Goal: Find specific page/section: Find specific page/section

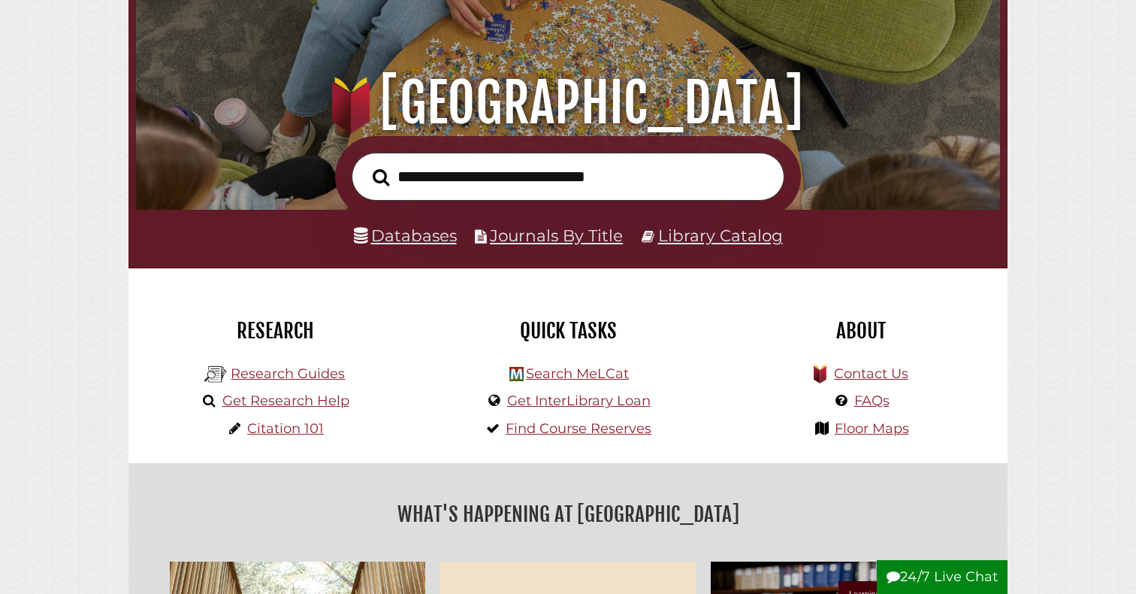
scroll to position [126, 0]
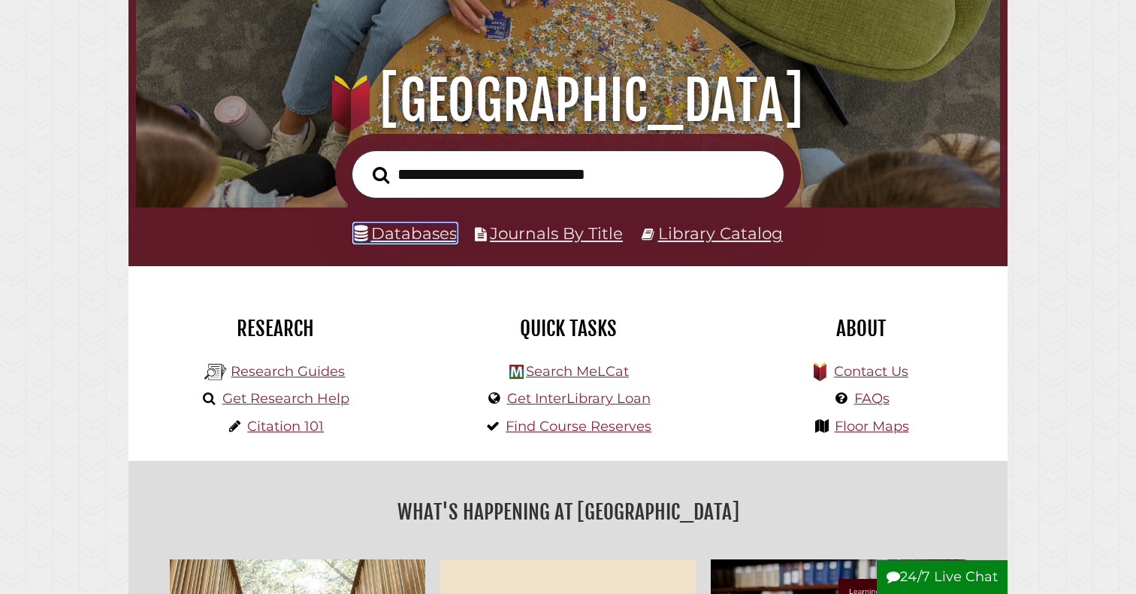
click at [419, 223] on link "Databases" at bounding box center [405, 233] width 103 height 20
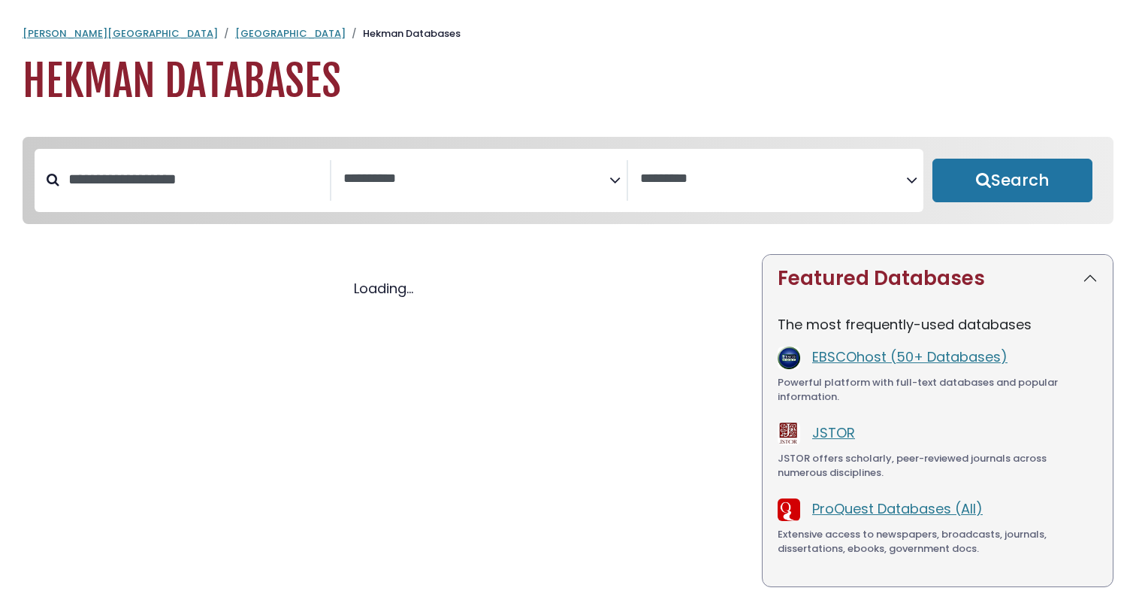
select select "Database Subject Filter"
select select "Database Vendors Filter"
select select "Database Subject Filter"
select select "Database Vendors Filter"
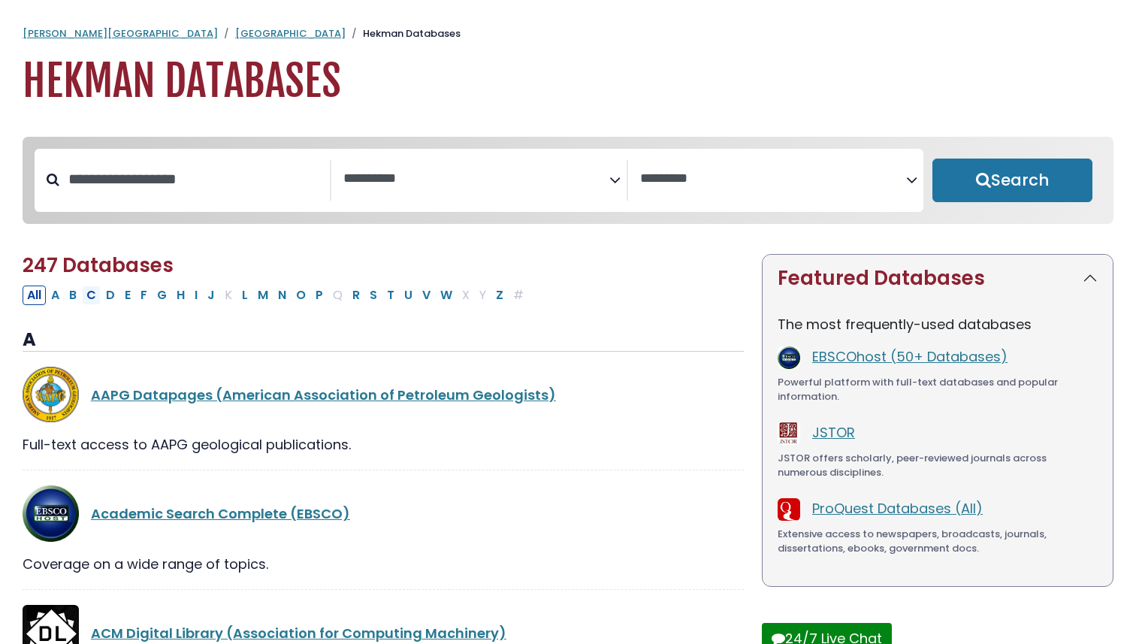
click at [99, 298] on button "C" at bounding box center [91, 296] width 19 height 20
select select "Database Subject Filter"
select select "Database Vendors Filter"
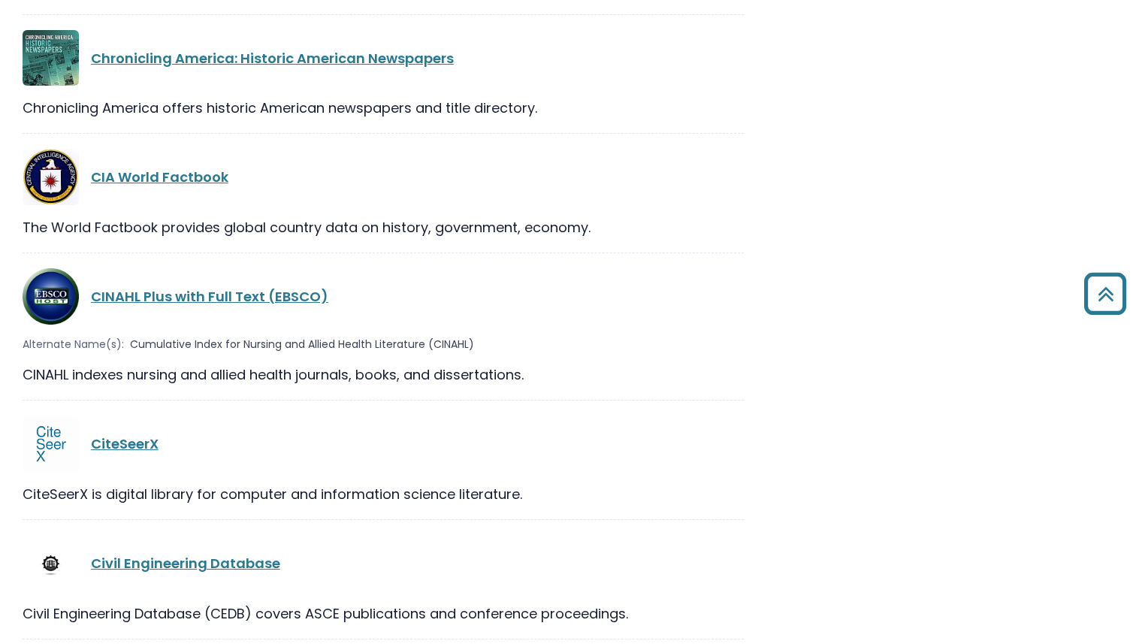
scroll to position [2447, 0]
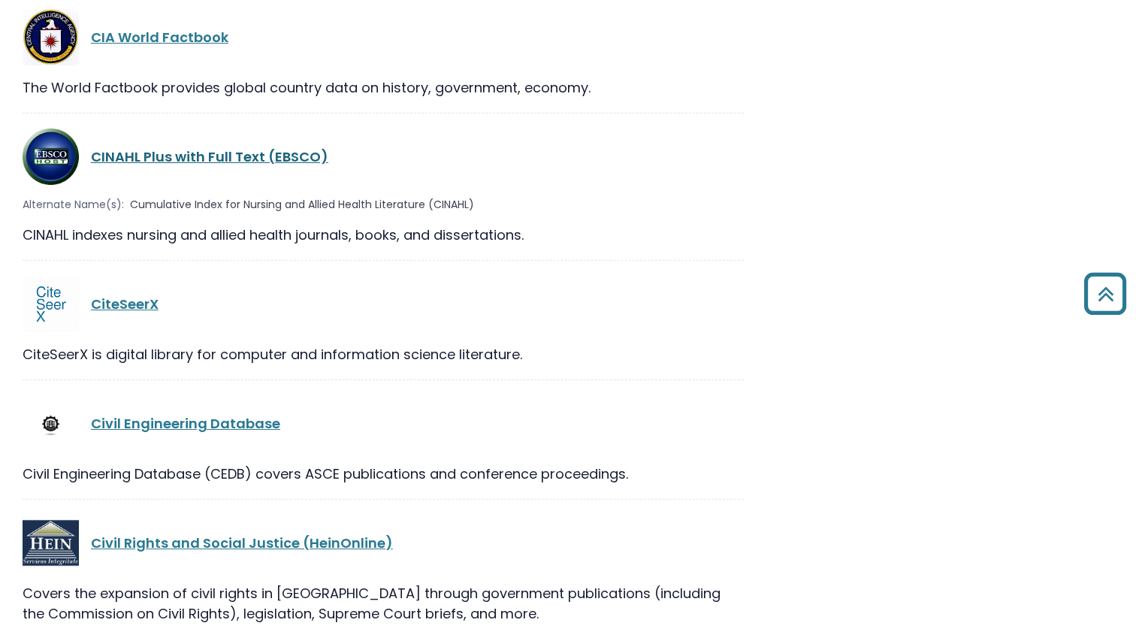
click at [150, 147] on link "CINAHL Plus with Full Text (EBSCO)" at bounding box center [209, 156] width 237 height 19
